Goal: Transaction & Acquisition: Purchase product/service

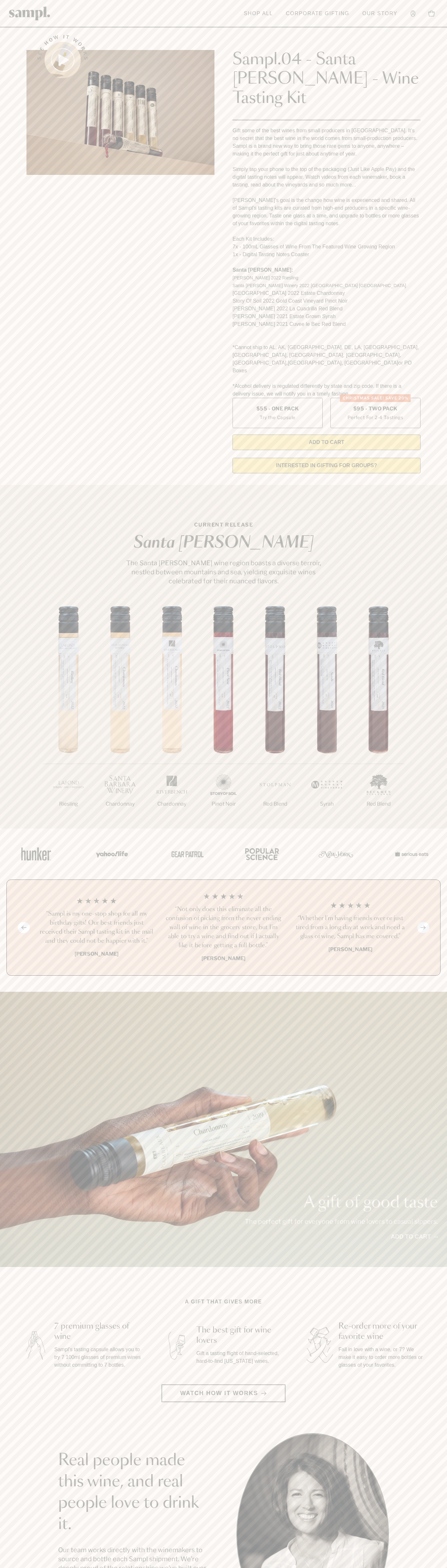
click at [162, 20] on header "Toggle navigation menu Shop All Corporate Gifting Our Story Account Story Shop …" at bounding box center [224, 13] width 447 height 27
click at [433, 32] on section "See how it works Sampl.04 - Santa Barbara - Wine Tasting Kit Gift some of the b…" at bounding box center [224, 252] width 447 height 453
click at [354, 1567] on html "Skip to main content Toggle navigation menu Shop All Corporate Gifting Our Stor…" at bounding box center [224, 1304] width 447 height 2608
click at [32, 315] on div "See how it works" at bounding box center [120, 252] width 188 height 453
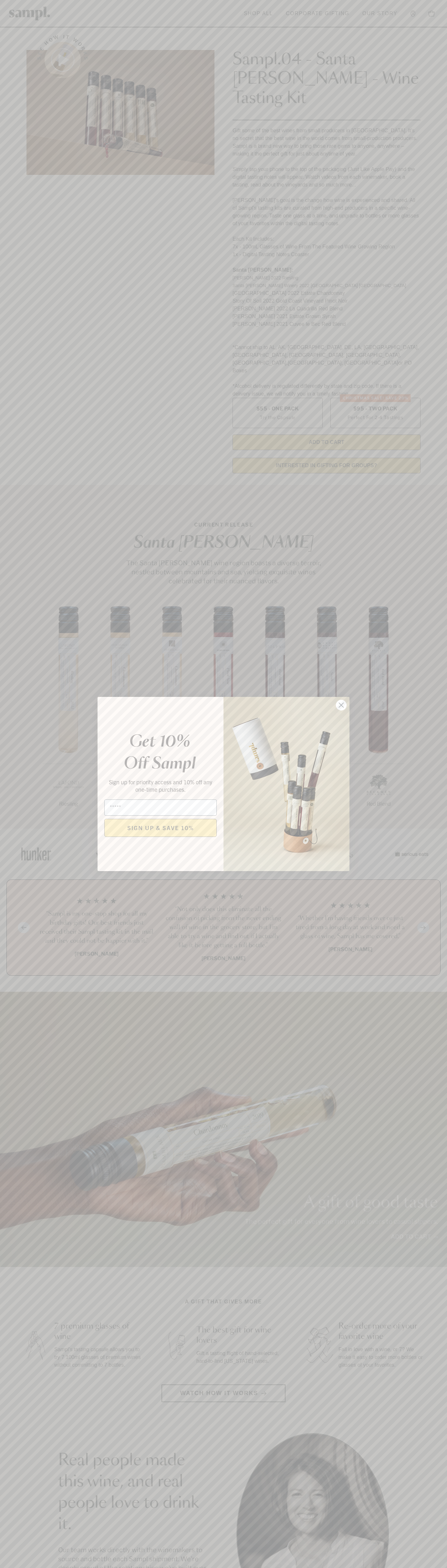
click at [341, 705] on icon "Close dialog" at bounding box center [341, 705] width 4 height 4
